Goal: Navigation & Orientation: Find specific page/section

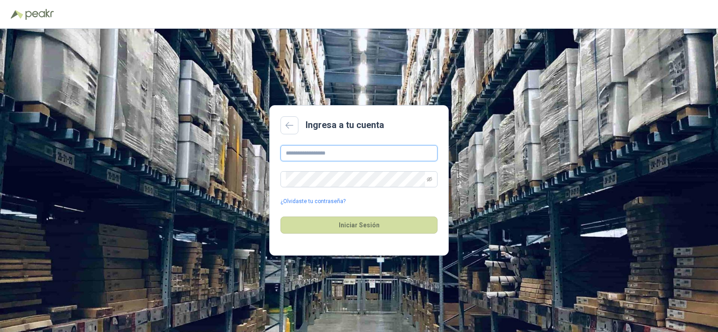
click at [343, 157] on input "text" at bounding box center [358, 153] width 157 height 16
type input "**********"
click at [374, 226] on button "Iniciar Sesión" at bounding box center [358, 224] width 157 height 17
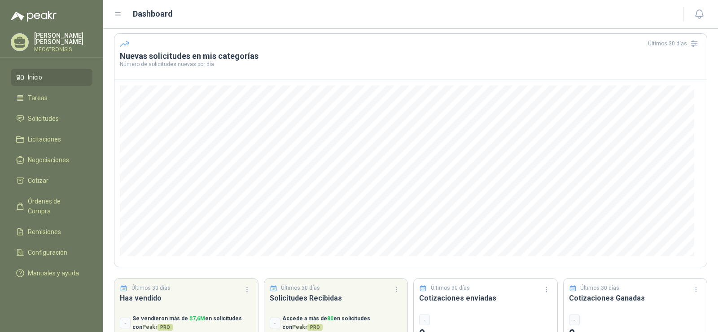
scroll to position [73, 0]
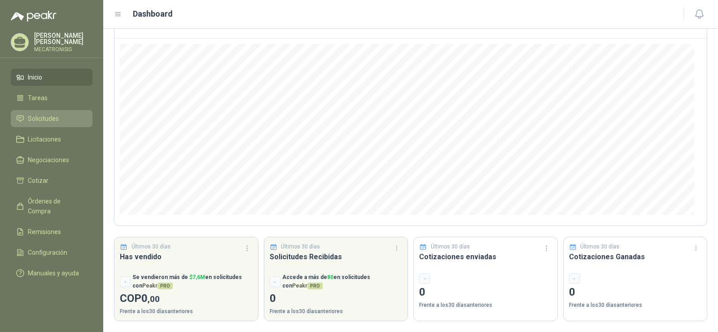
click at [52, 124] on link "Solicitudes" at bounding box center [52, 118] width 82 height 17
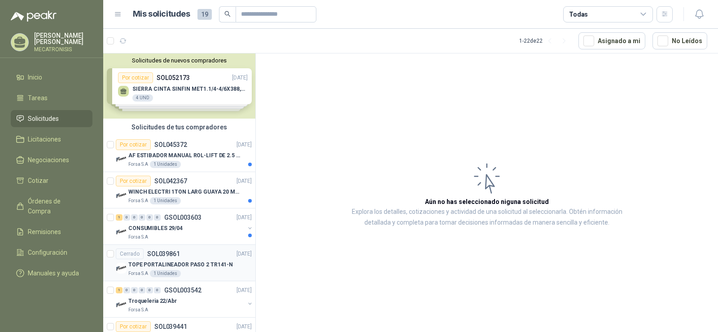
click at [157, 249] on div "Cerrado SOL039861" at bounding box center [148, 253] width 64 height 11
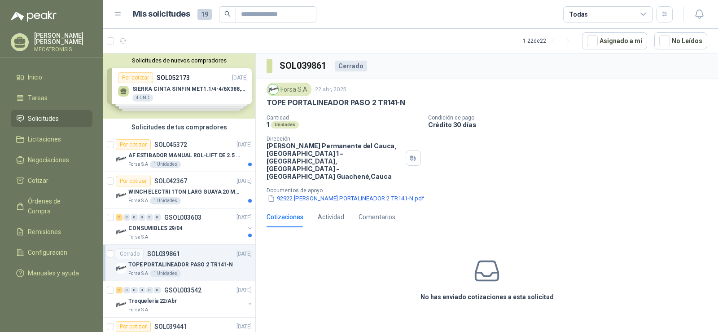
click at [117, 19] on div "Mis solicitudes 19 Todas" at bounding box center [393, 14] width 559 height 16
click at [118, 18] on icon at bounding box center [118, 14] width 8 height 8
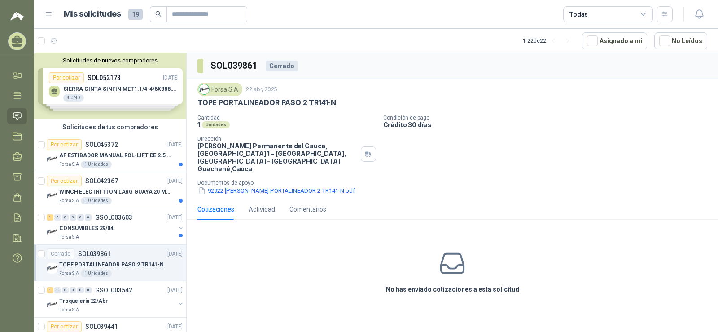
click at [118, 18] on h1 "Mis solicitudes" at bounding box center [92, 14] width 57 height 13
click at [43, 20] on header "Mis solicitudes 19 Todas" at bounding box center [376, 14] width 684 height 29
click at [132, 17] on span "19" at bounding box center [135, 14] width 14 height 11
click at [131, 17] on span "19" at bounding box center [135, 14] width 14 height 11
click at [16, 81] on link "Inicio" at bounding box center [17, 75] width 20 height 17
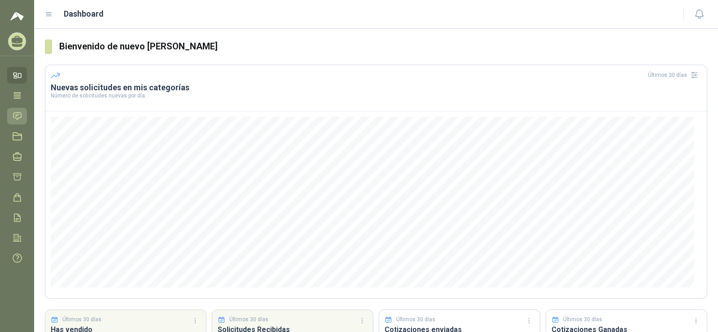
click at [15, 114] on icon at bounding box center [17, 115] width 9 height 9
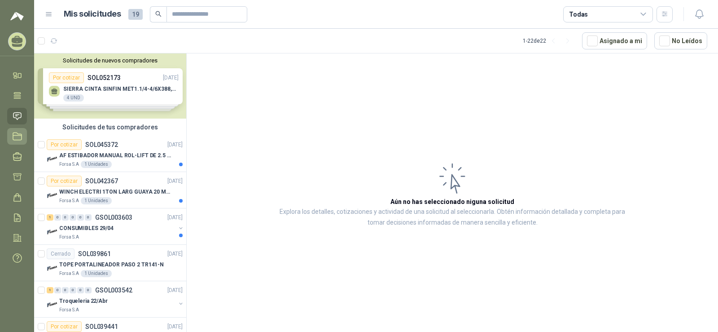
click at [13, 133] on icon at bounding box center [17, 135] width 9 height 9
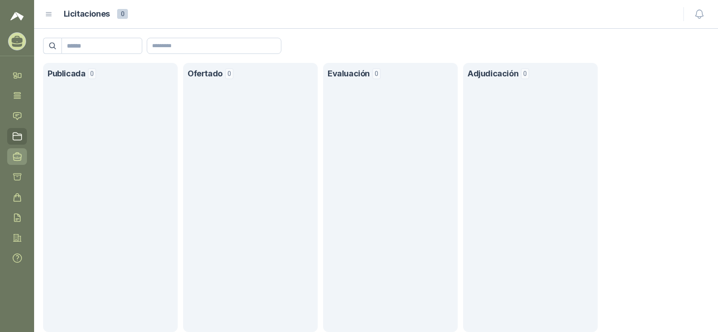
click at [14, 151] on link "Negociaciones" at bounding box center [17, 156] width 20 height 17
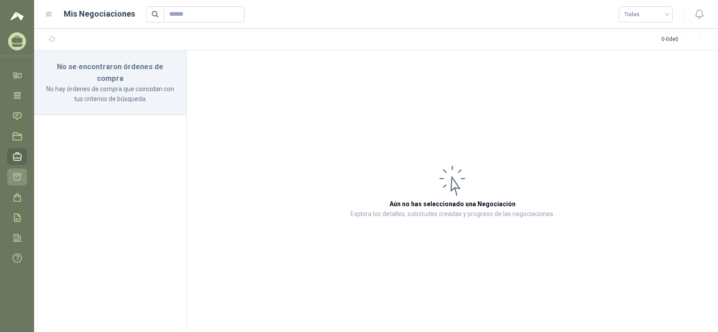
click at [22, 173] on link "Cotizar" at bounding box center [17, 176] width 20 height 17
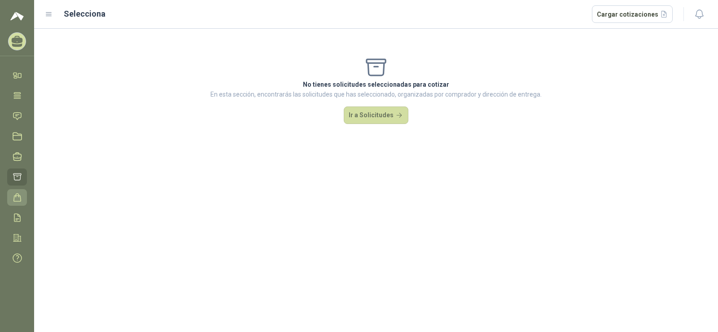
click at [20, 197] on icon at bounding box center [17, 197] width 9 height 9
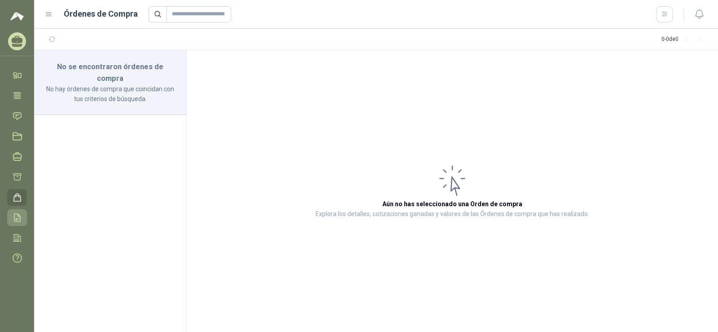
click at [20, 215] on icon at bounding box center [17, 218] width 6 height 8
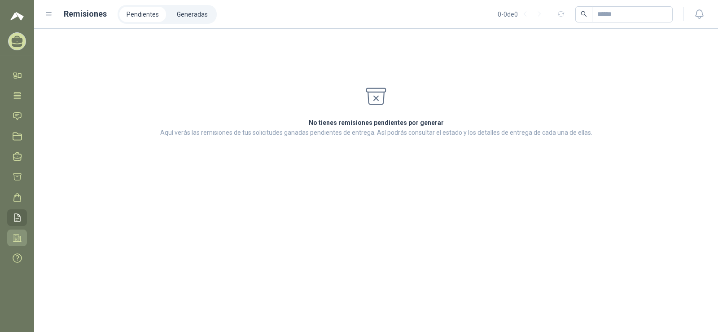
click at [11, 244] on link "Configuración" at bounding box center [17, 237] width 20 height 17
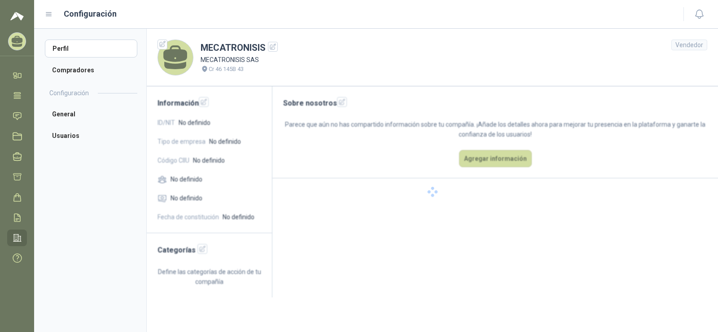
click at [18, 238] on icon at bounding box center [17, 237] width 9 height 9
